Goal: Feedback & Contribution: Submit feedback/report problem

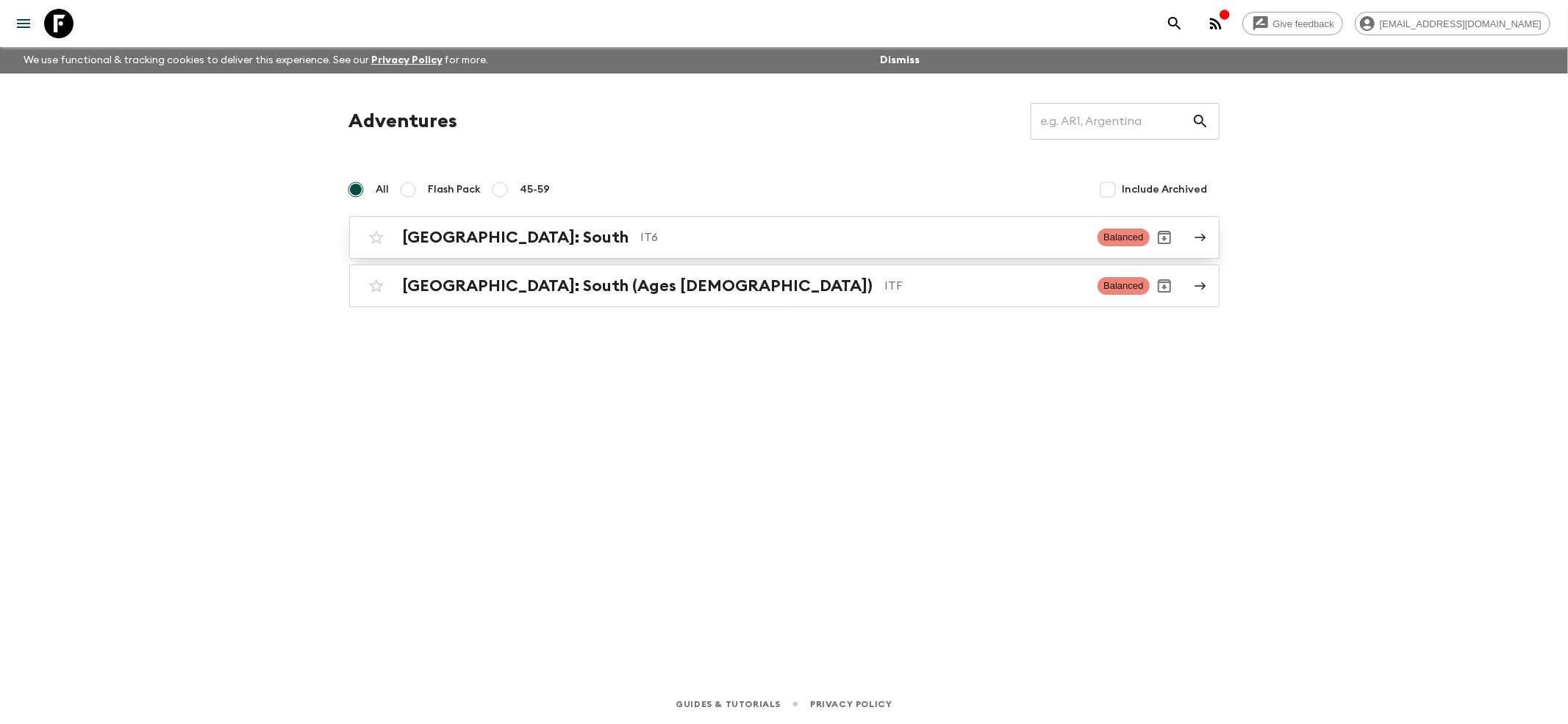
click at [461, 247] on div "[GEOGRAPHIC_DATA]: South IT6 Balanced" at bounding box center [755, 237] width 788 height 30
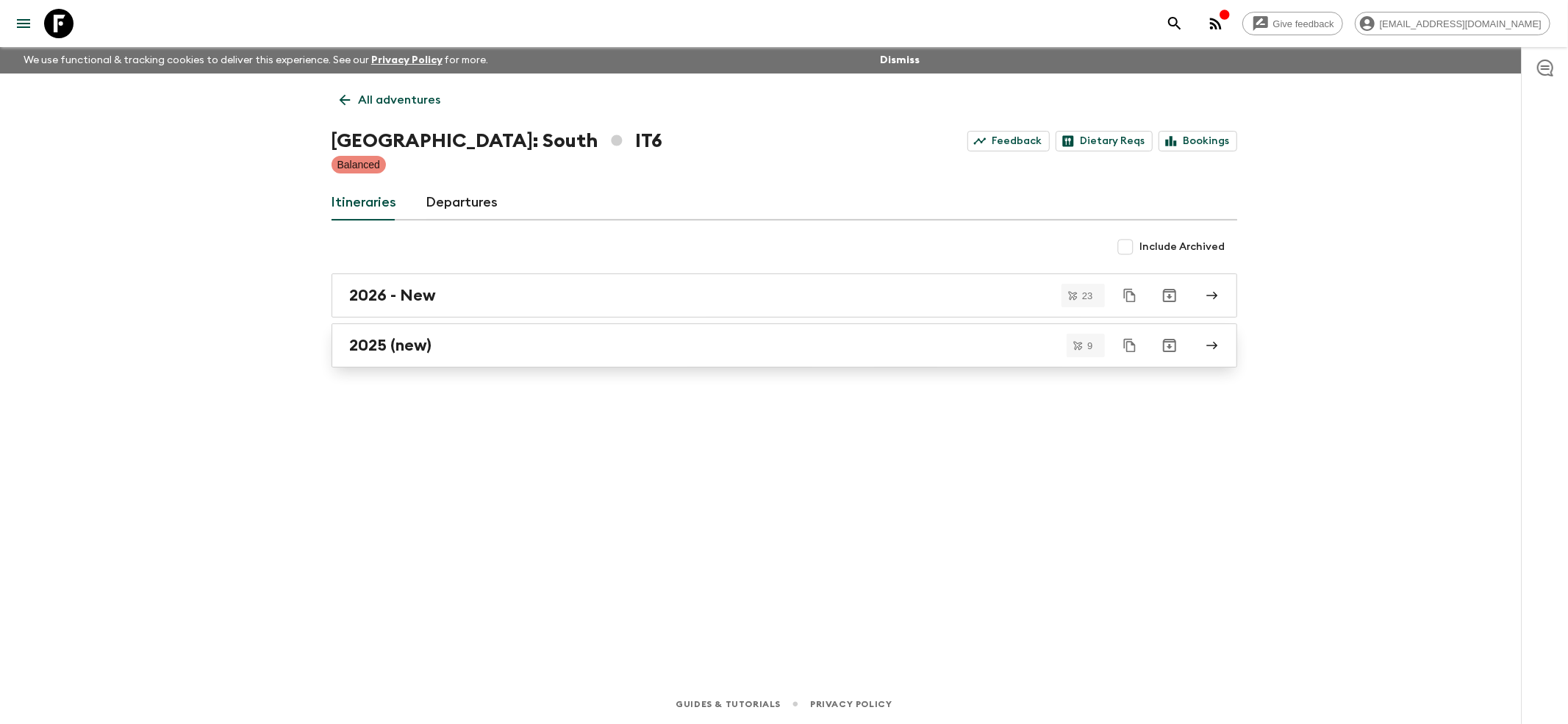
click at [386, 351] on h2 "2025 (new)" at bounding box center [391, 345] width 82 height 19
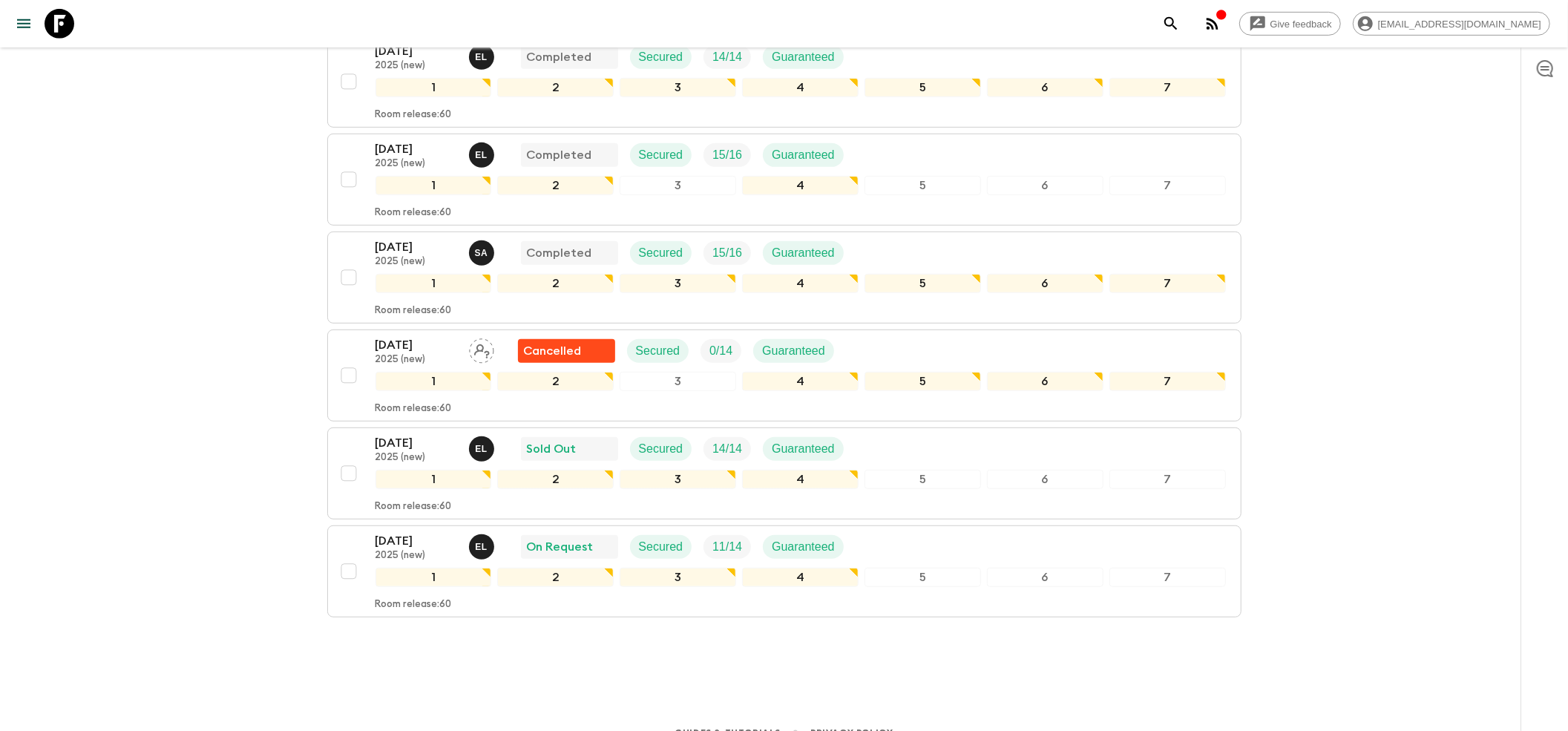
scroll to position [606, 0]
click at [427, 237] on p "[DATE]" at bounding box center [416, 245] width 82 height 18
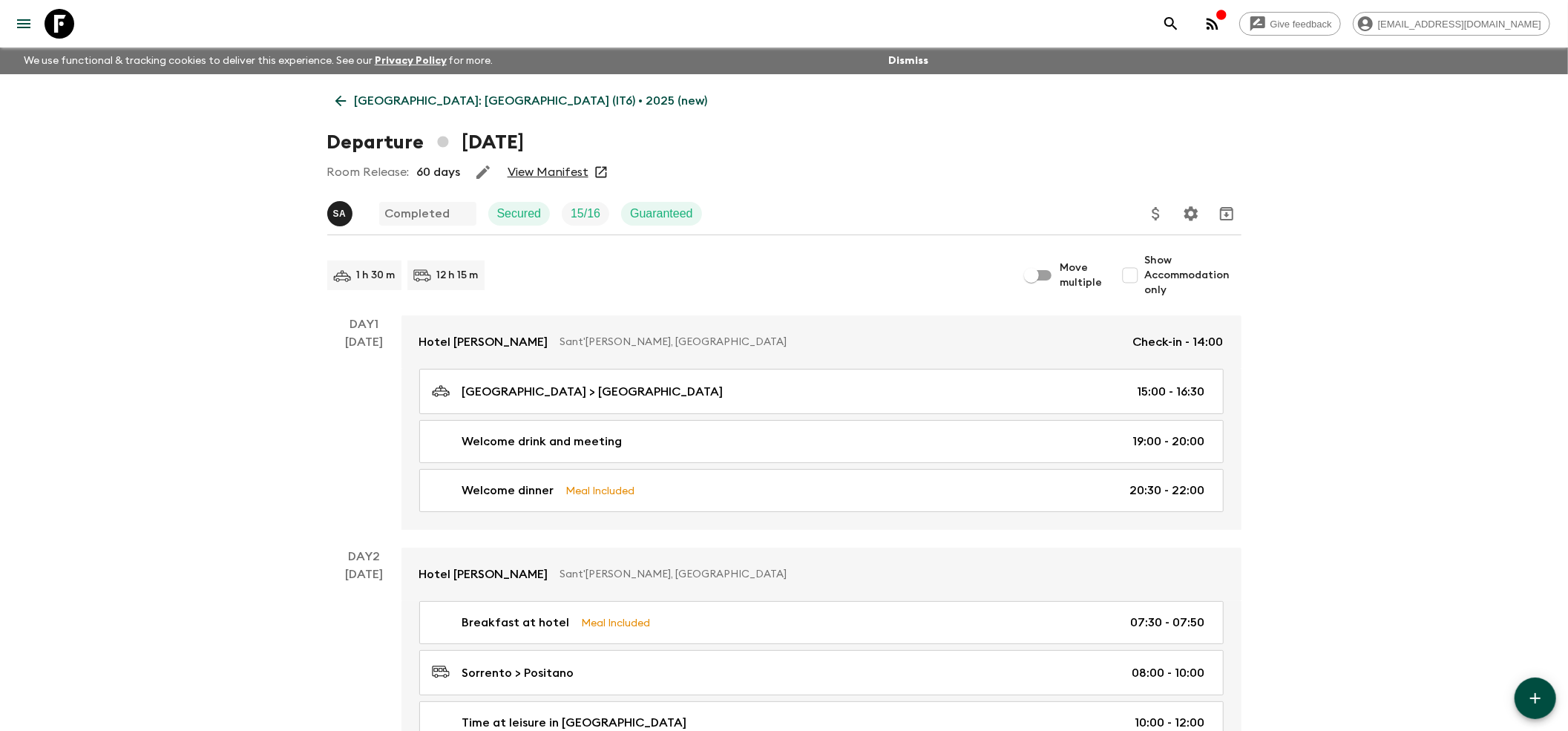
click at [338, 98] on icon at bounding box center [340, 101] width 11 height 11
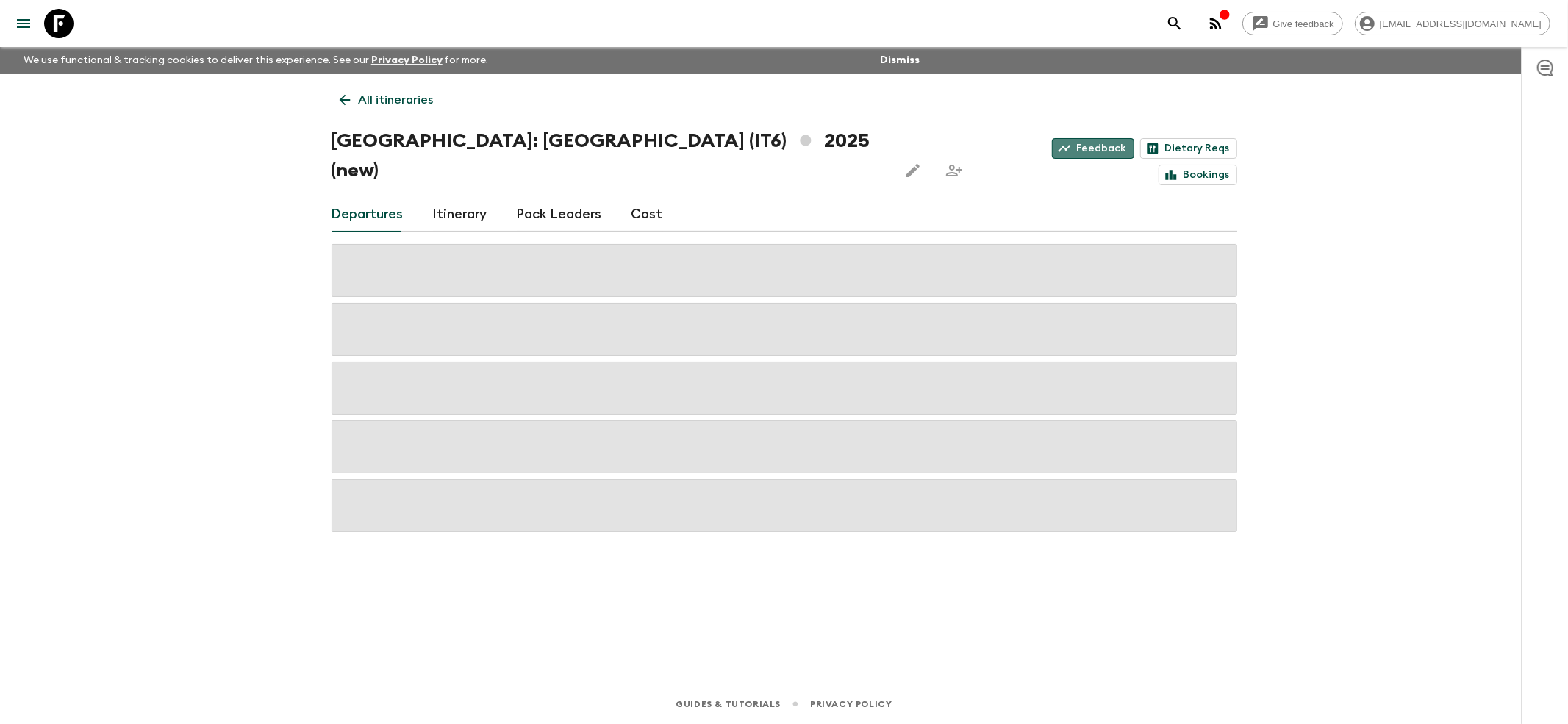
click at [1052, 145] on link "Feedback" at bounding box center [1093, 149] width 82 height 20
